Goal: Register for event/course

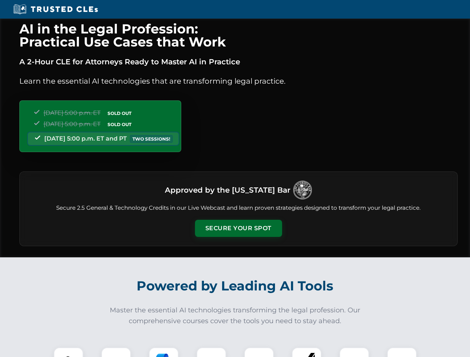
click at [238, 228] on button "Secure Your Spot" at bounding box center [238, 228] width 87 height 17
click at [68, 352] on img at bounding box center [69, 363] width 22 height 22
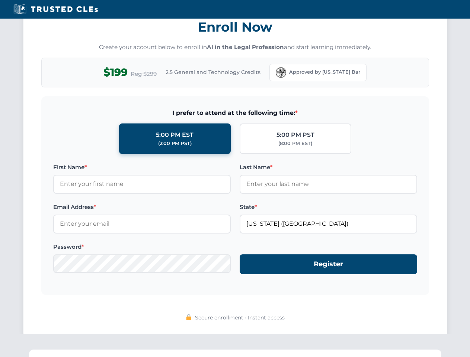
scroll to position [730, 0]
